Goal: Information Seeking & Learning: Learn about a topic

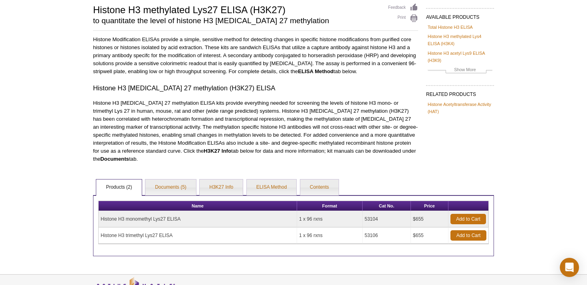
scroll to position [70, 0]
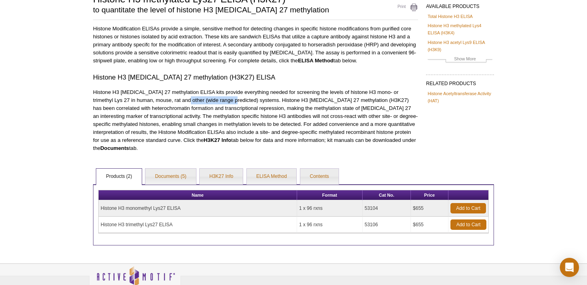
drag, startPoint x: 213, startPoint y: 99, endPoint x: 164, endPoint y: 98, distance: 48.7
click at [164, 98] on p "Histone H3 [MEDICAL_DATA] 27 methylation ELISA kits provide everything needed f…" at bounding box center [255, 120] width 325 height 64
copy p "wide range predicted"
click at [211, 103] on p "Histone H3 [MEDICAL_DATA] 27 methylation ELISA kits provide everything needed f…" at bounding box center [255, 120] width 325 height 64
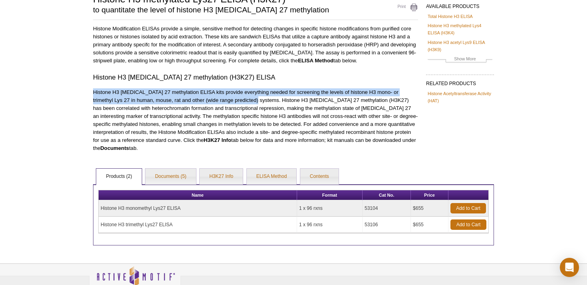
drag, startPoint x: 235, startPoint y: 101, endPoint x: 88, endPoint y: 83, distance: 147.7
click at [88, 83] on div "Active Motif Logo Enabling Epigenetics Research 0 Search Skip to content Active…" at bounding box center [293, 131] width 587 height 403
copy p "Histone H3 [MEDICAL_DATA] 27 methylation ELISA kits provide everything needed f…"
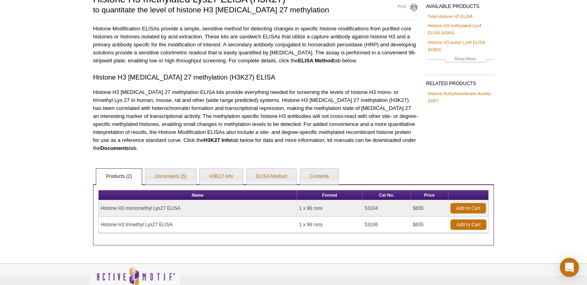
click at [283, 121] on p "Histone H3 [MEDICAL_DATA] 27 methylation ELISA kits provide everything needed f…" at bounding box center [255, 120] width 325 height 64
drag, startPoint x: 246, startPoint y: 103, endPoint x: 233, endPoint y: 101, distance: 13.0
click at [233, 101] on p "Histone H3 [MEDICAL_DATA] 27 methylation ELISA kits provide everything needed f…" at bounding box center [255, 120] width 325 height 64
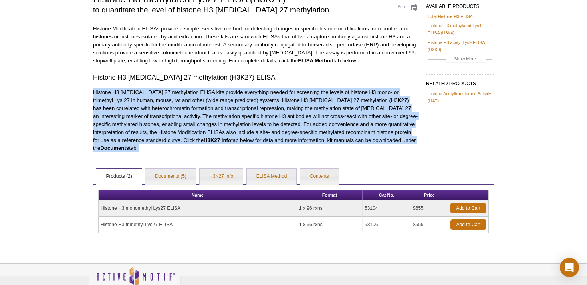
click at [233, 101] on p "Histone H3 [MEDICAL_DATA] 27 methylation ELISA kits provide everything needed f…" at bounding box center [255, 120] width 325 height 64
click at [244, 101] on p "Histone H3 [MEDICAL_DATA] 27 methylation ELISA kits provide everything needed f…" at bounding box center [255, 120] width 325 height 64
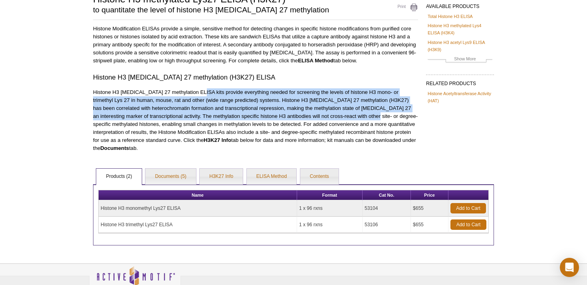
drag, startPoint x: 194, startPoint y: 96, endPoint x: 340, endPoint y: 113, distance: 147.2
click at [341, 113] on p "Histone H3 [MEDICAL_DATA] 27 methylation ELISA kits provide everything needed f…" at bounding box center [255, 120] width 325 height 64
click at [340, 113] on p "Histone H3 [MEDICAL_DATA] 27 methylation ELISA kits provide everything needed f…" at bounding box center [255, 120] width 325 height 64
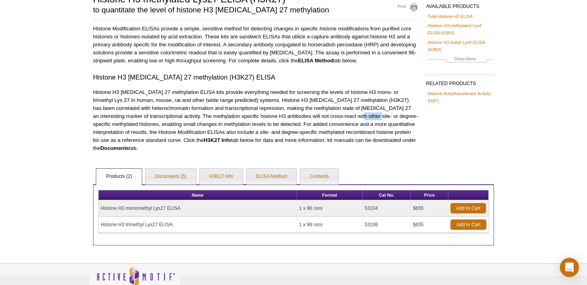
click at [340, 113] on p "Histone H3 [MEDICAL_DATA] 27 methylation ELISA kits provide everything needed f…" at bounding box center [255, 120] width 325 height 64
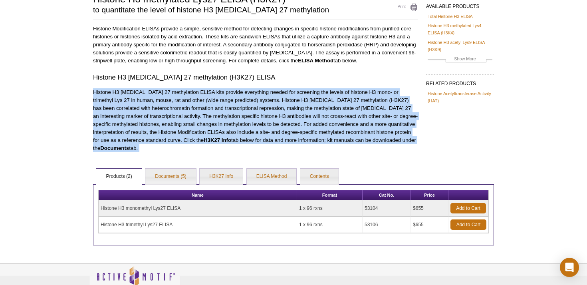
click at [340, 113] on p "Histone H3 [MEDICAL_DATA] 27 methylation ELISA kits provide everything needed f…" at bounding box center [255, 120] width 325 height 64
click at [348, 117] on p "Histone H3 [MEDICAL_DATA] 27 methylation ELISA kits provide everything needed f…" at bounding box center [255, 120] width 325 height 64
